Goal: Transaction & Acquisition: Purchase product/service

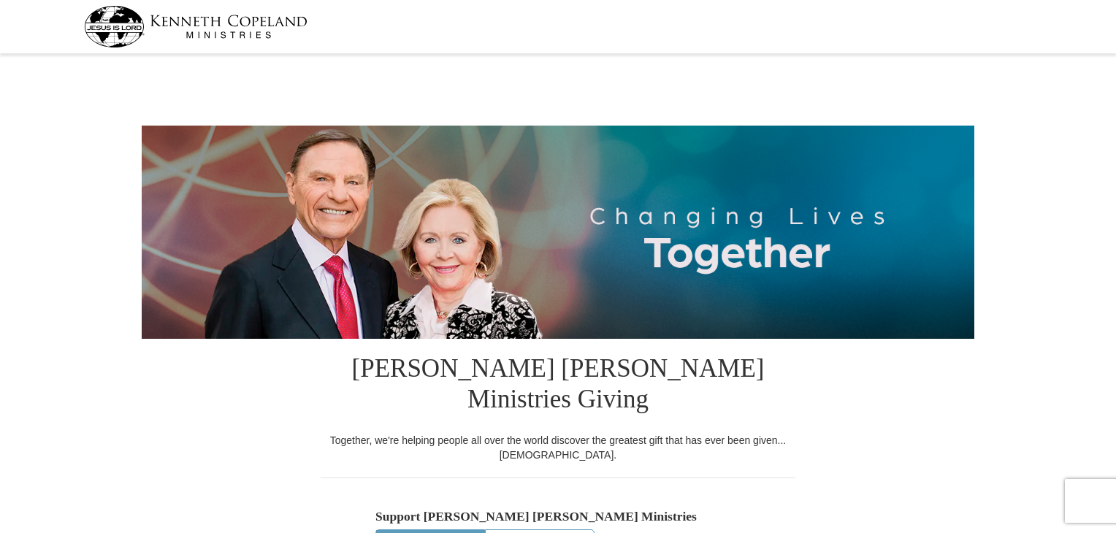
select select "OK"
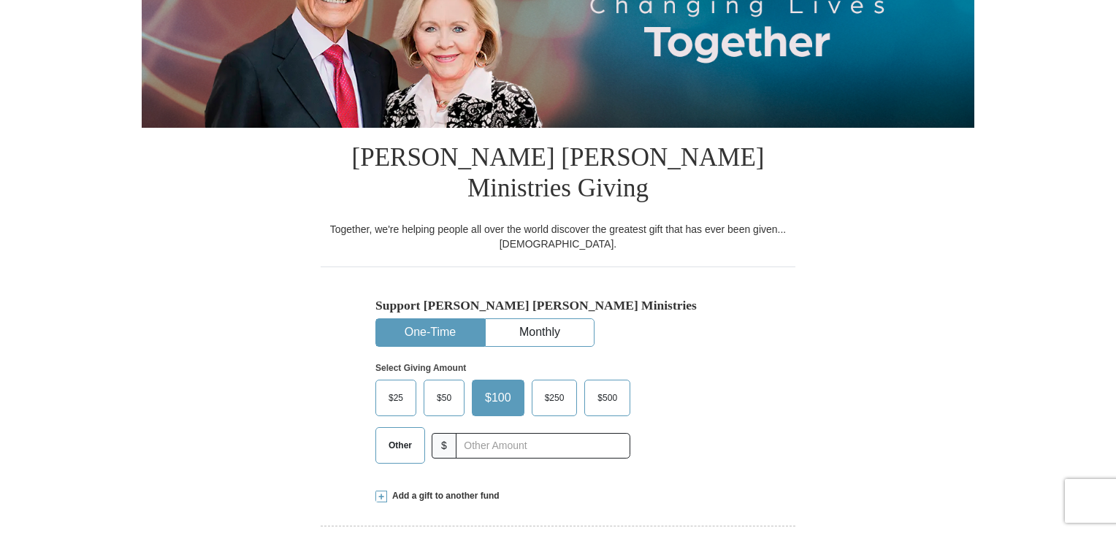
scroll to position [219, 0]
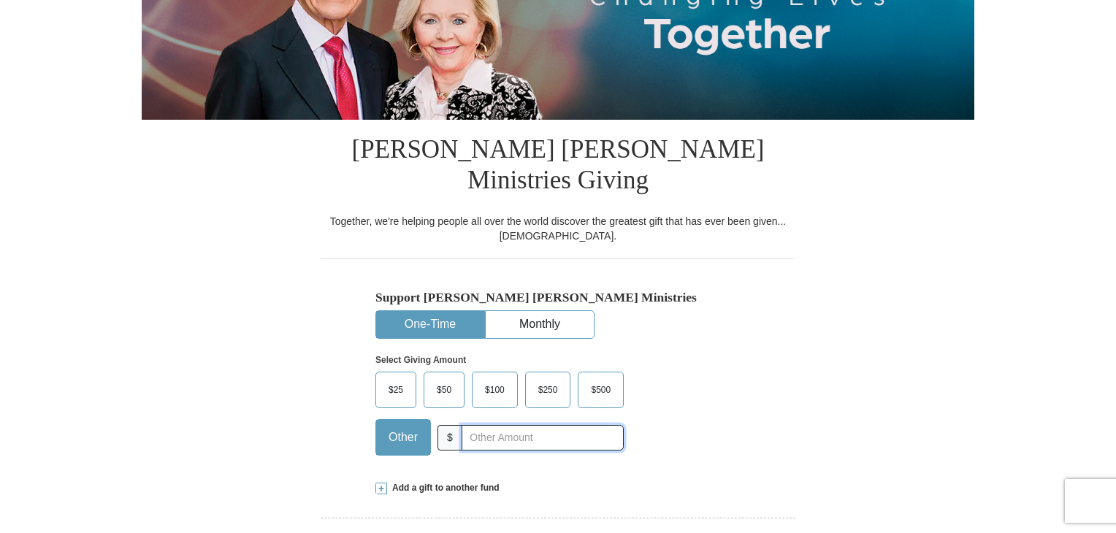
click at [499, 425] on input "text" at bounding box center [543, 438] width 162 height 26
type input "150.00"
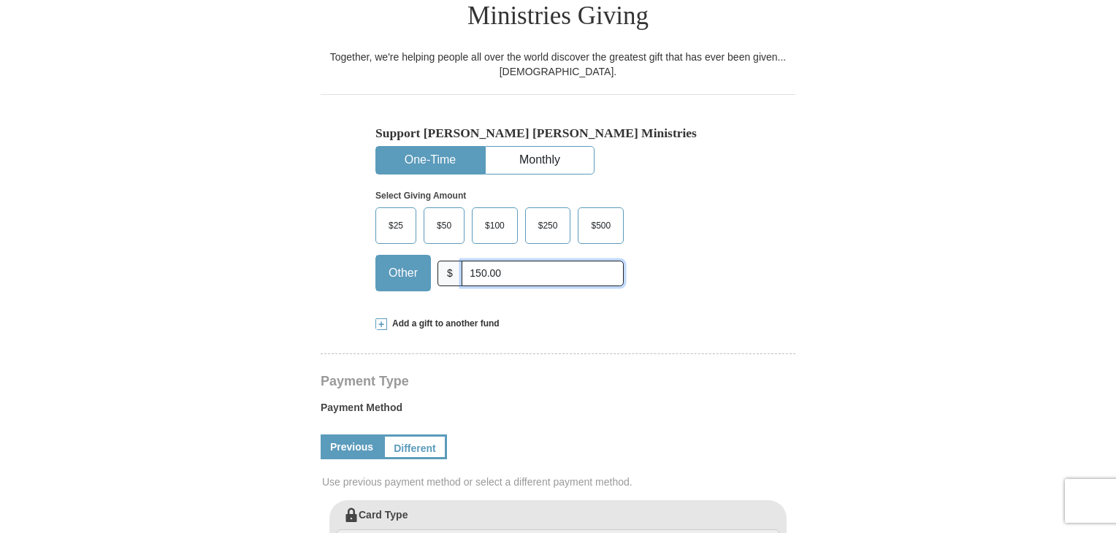
scroll to position [365, 0]
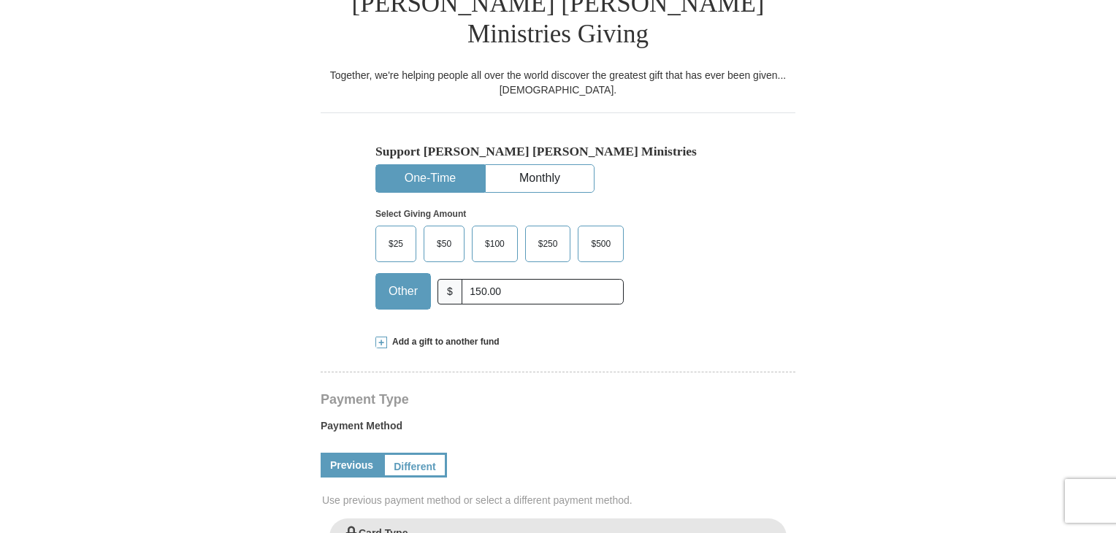
click at [455, 336] on span "Add a gift to another fund" at bounding box center [443, 342] width 113 height 12
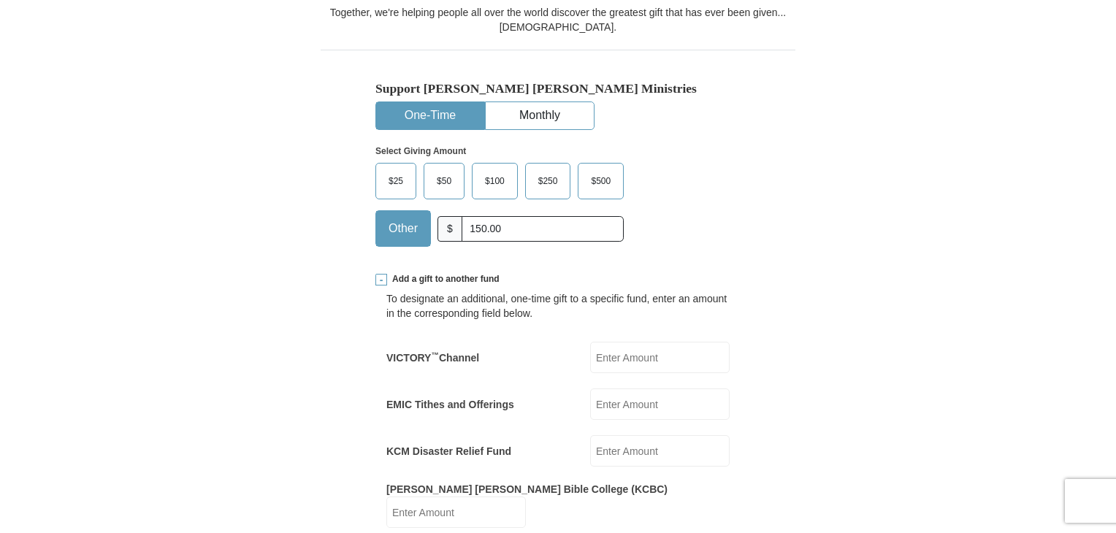
scroll to position [511, 0]
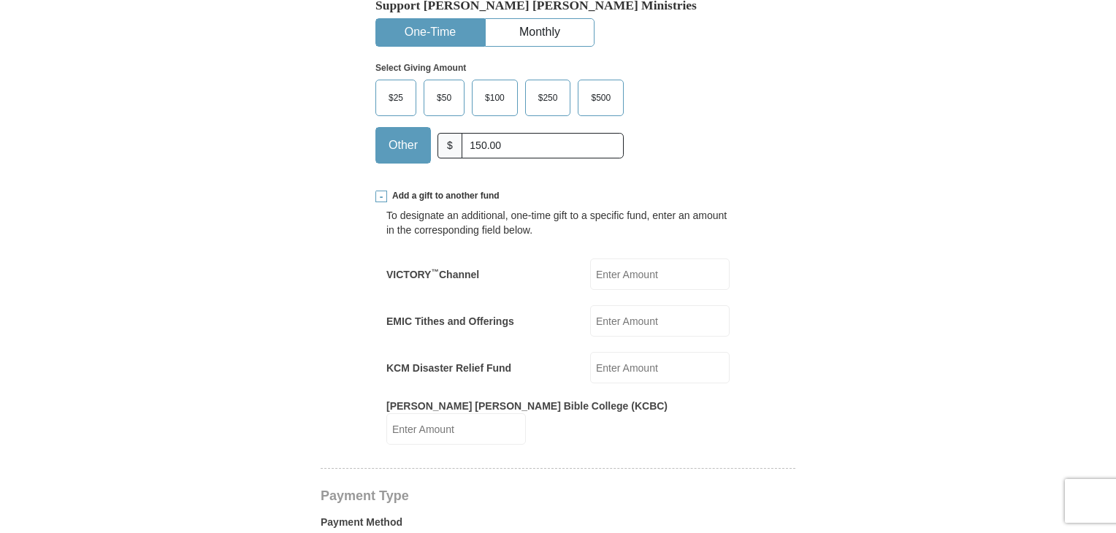
click at [625, 305] on input "EMIC Tithes and Offerings" at bounding box center [660, 320] width 140 height 31
type input "100.00"
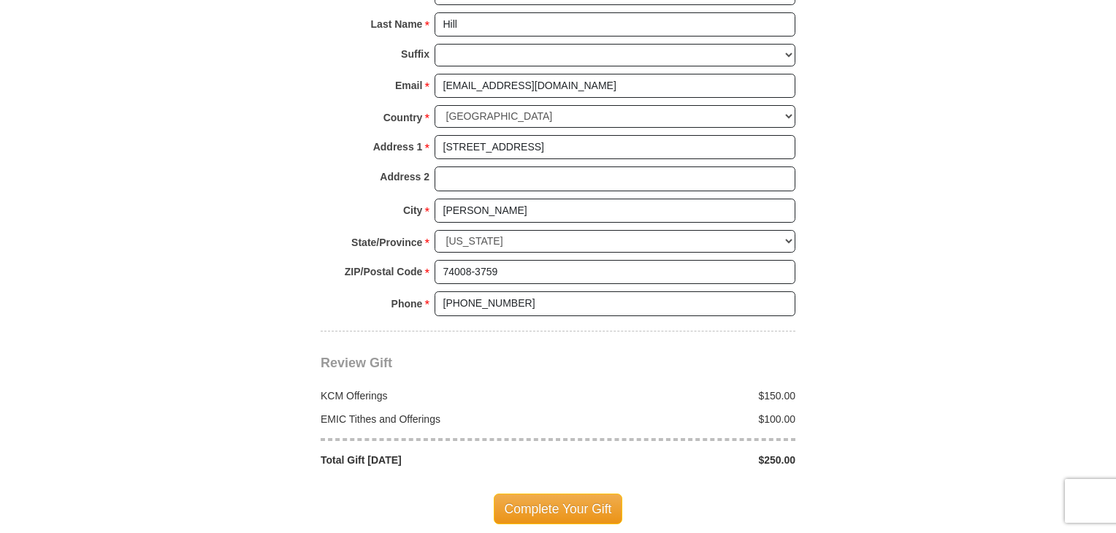
scroll to position [1388, 0]
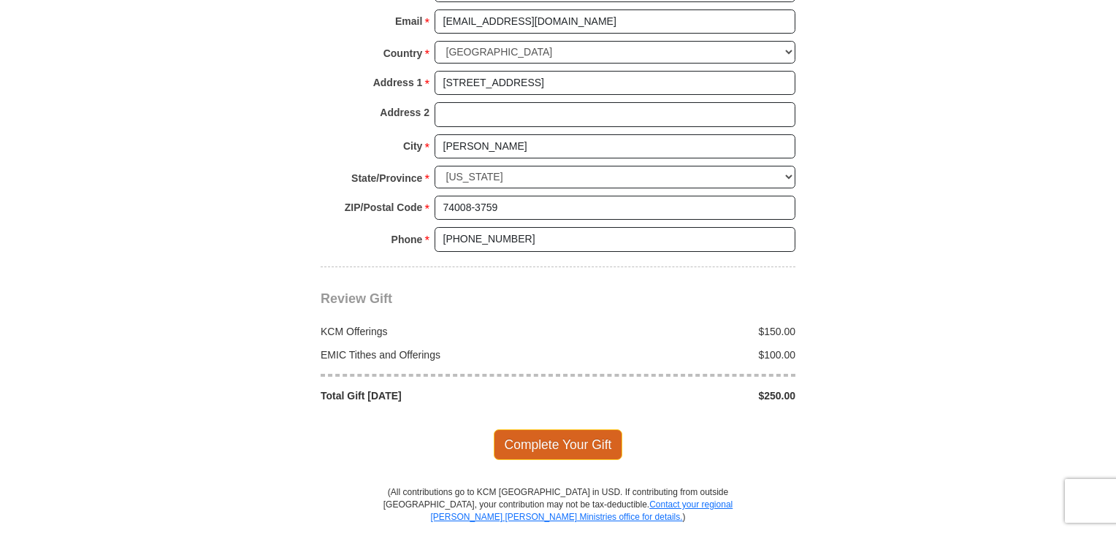
click at [576, 430] on span "Complete Your Gift" at bounding box center [558, 445] width 129 height 31
